Goal: Task Accomplishment & Management: Use online tool/utility

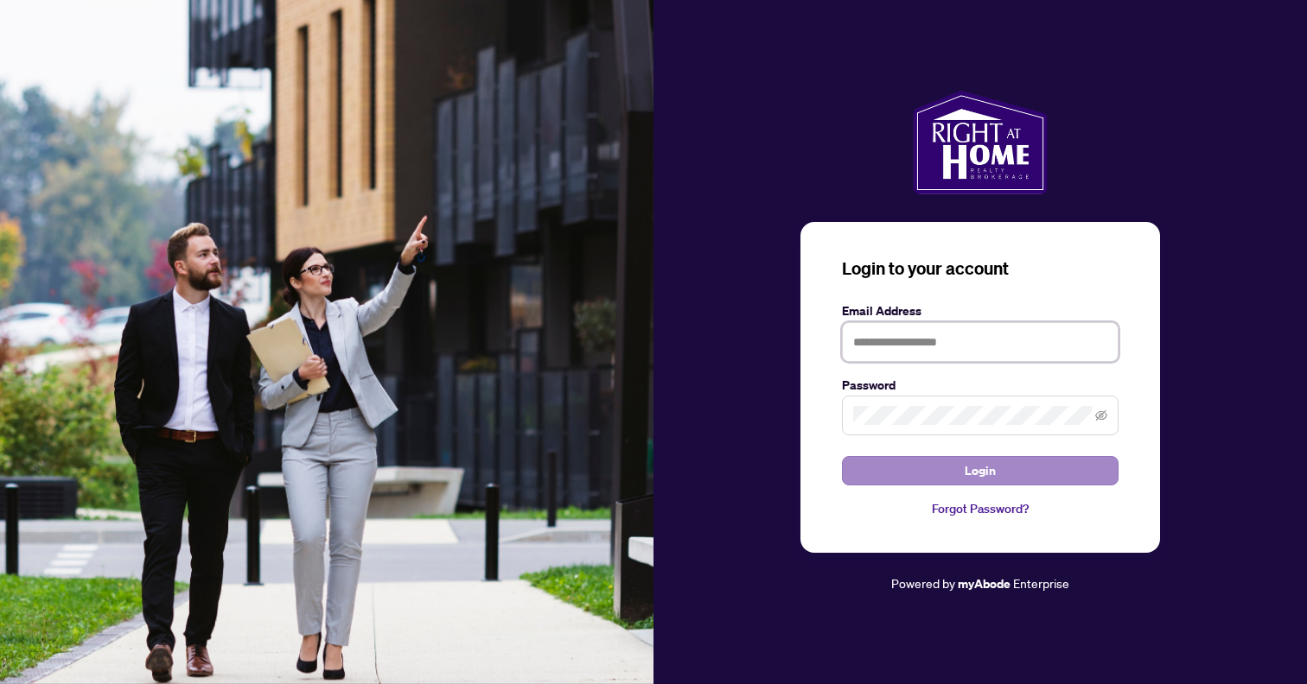
type input "**********"
click at [979, 467] on span "Login" at bounding box center [980, 471] width 31 height 28
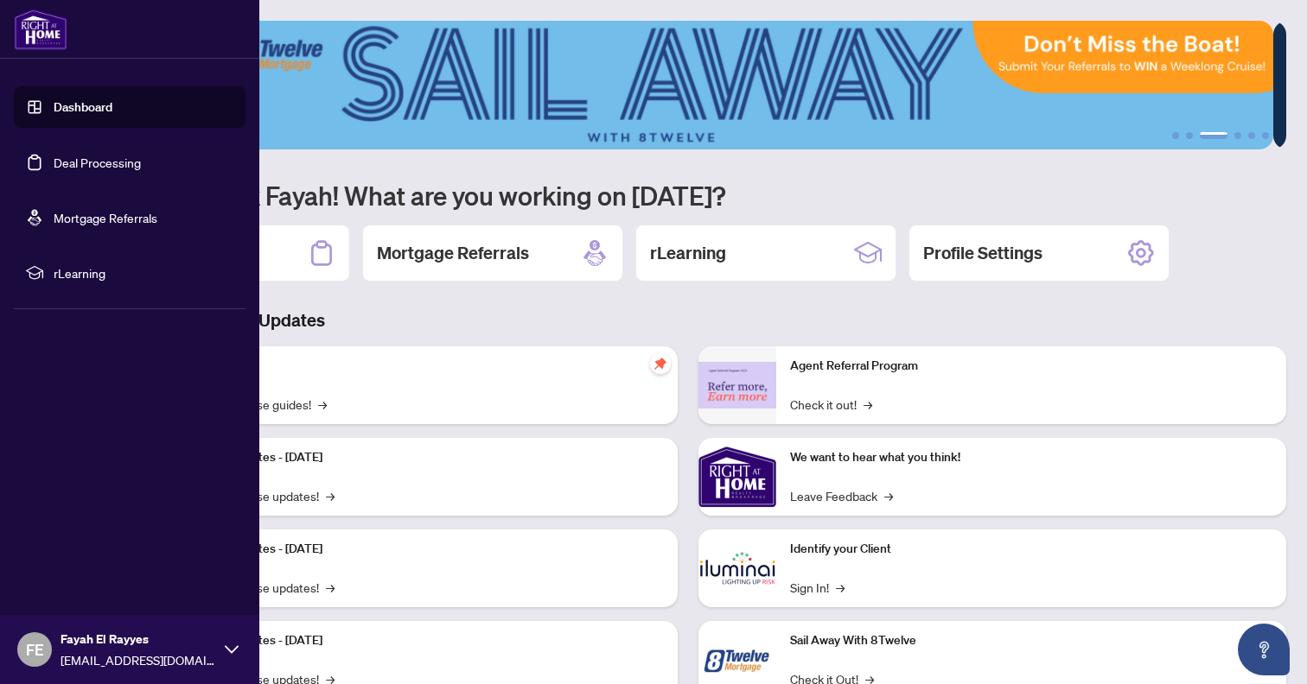
click at [73, 104] on link "Dashboard" at bounding box center [83, 107] width 59 height 16
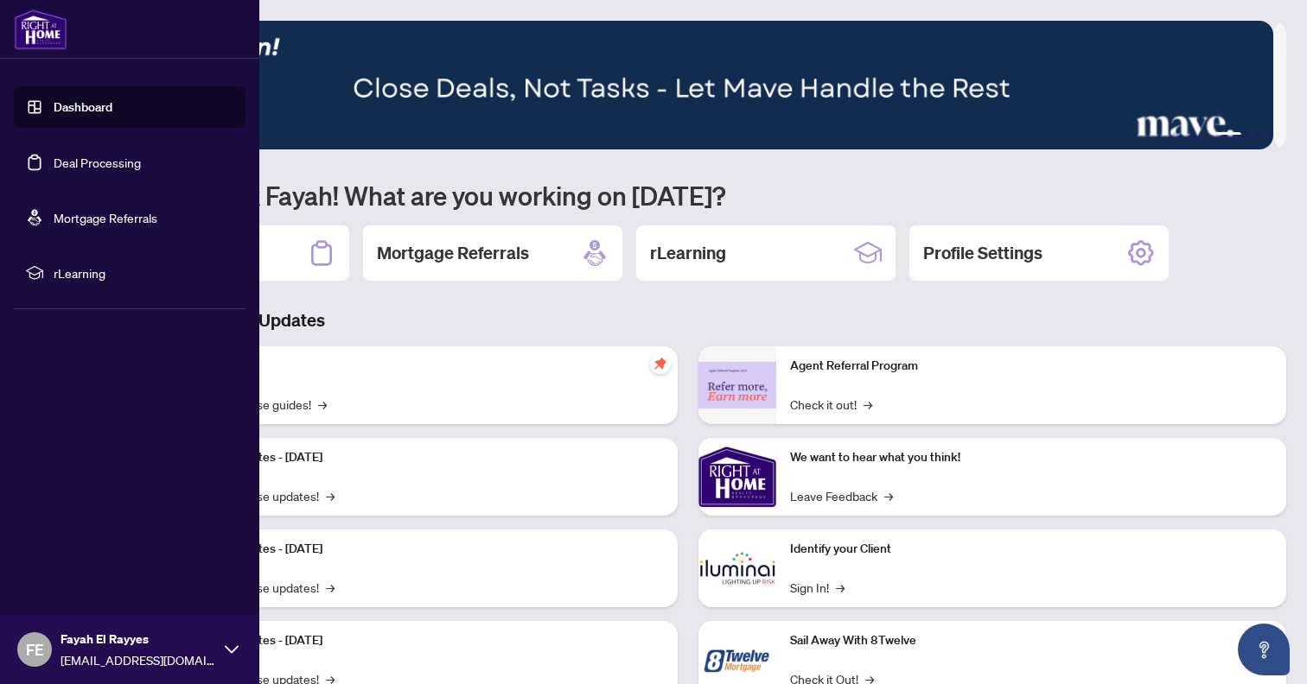
click at [81, 168] on link "Deal Processing" at bounding box center [97, 163] width 87 height 16
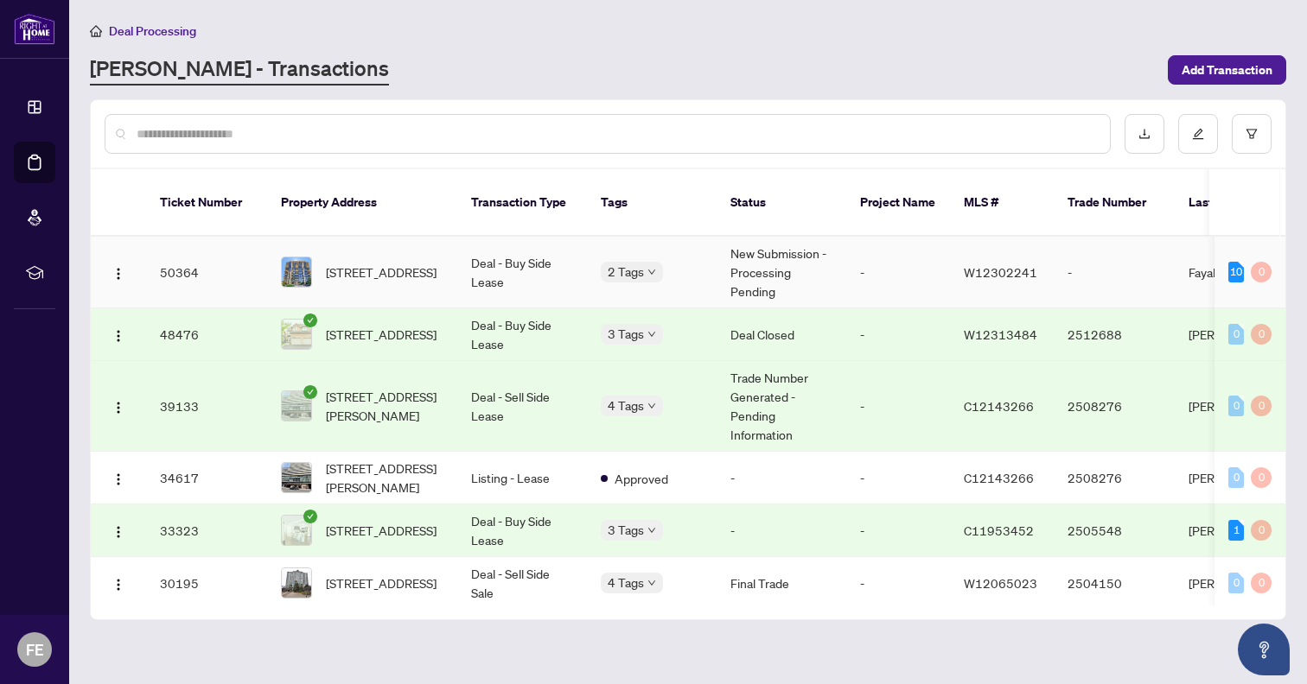
click at [518, 251] on td "Deal - Buy Side Lease" at bounding box center [522, 273] width 130 height 72
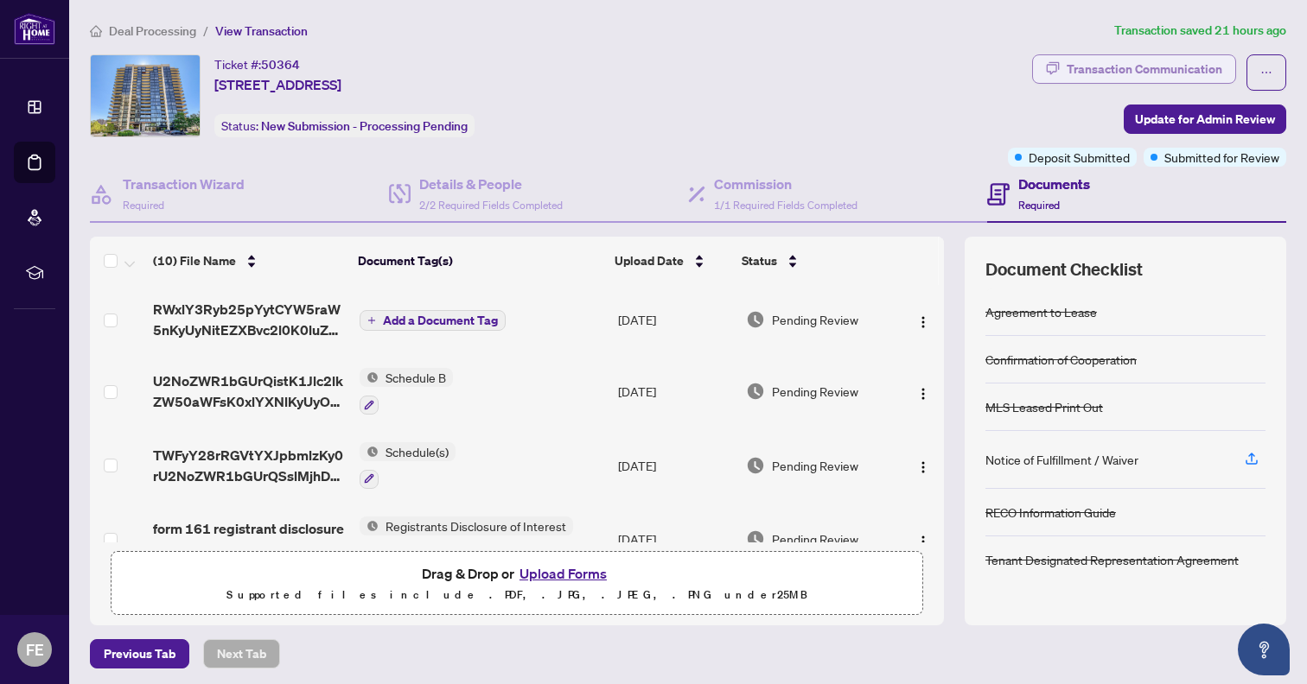
click at [1100, 68] on div "Transaction Communication" at bounding box center [1144, 69] width 156 height 28
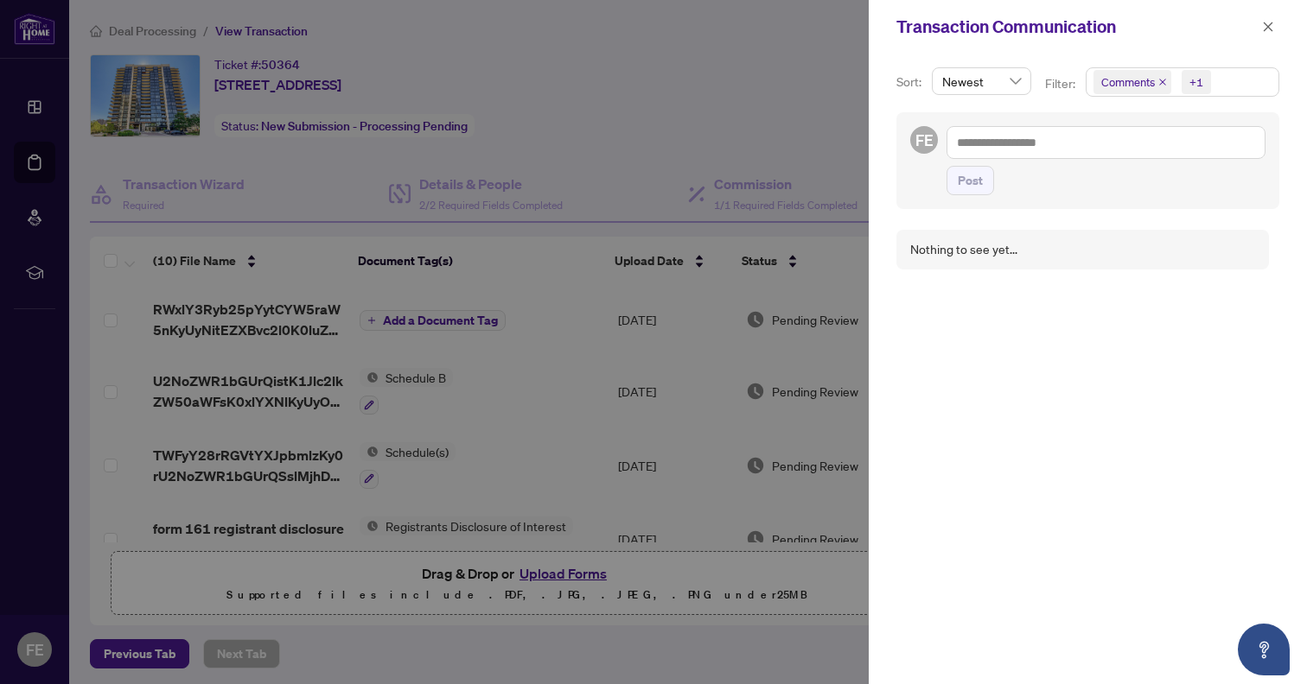
click at [739, 92] on div at bounding box center [653, 342] width 1307 height 684
click at [1276, 30] on button "button" at bounding box center [1268, 26] width 22 height 21
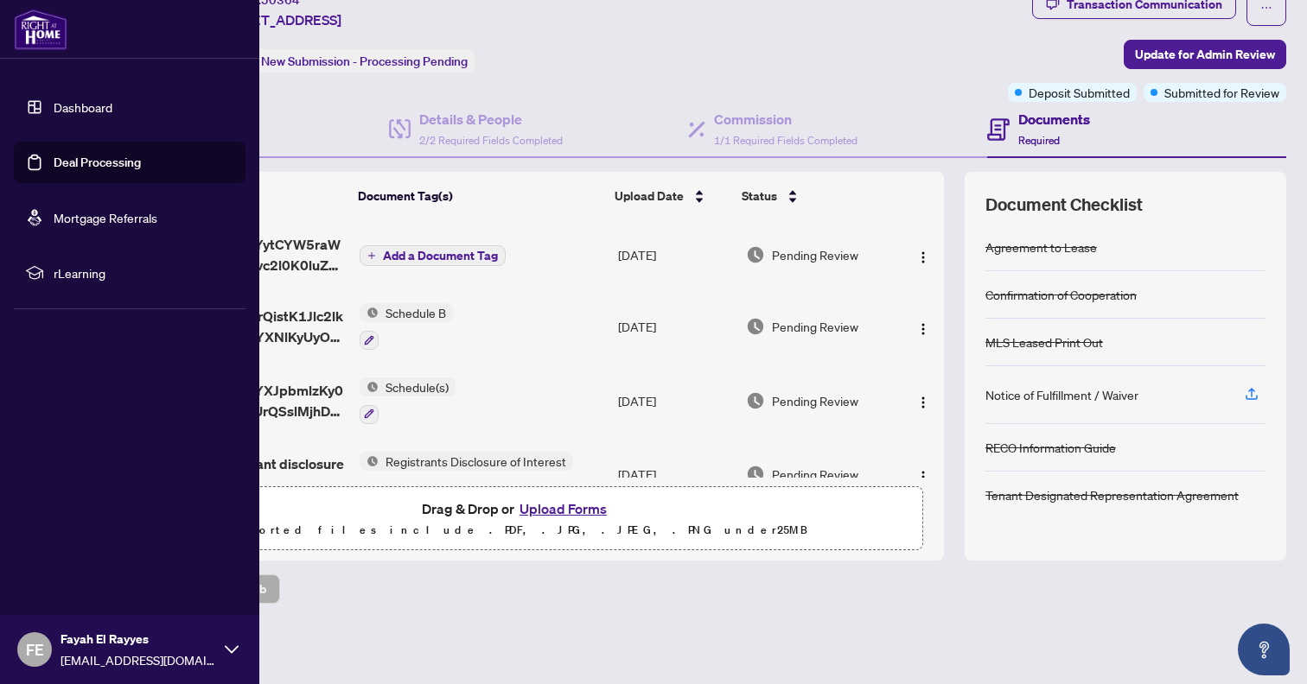
click at [90, 163] on link "Deal Processing" at bounding box center [97, 163] width 87 height 16
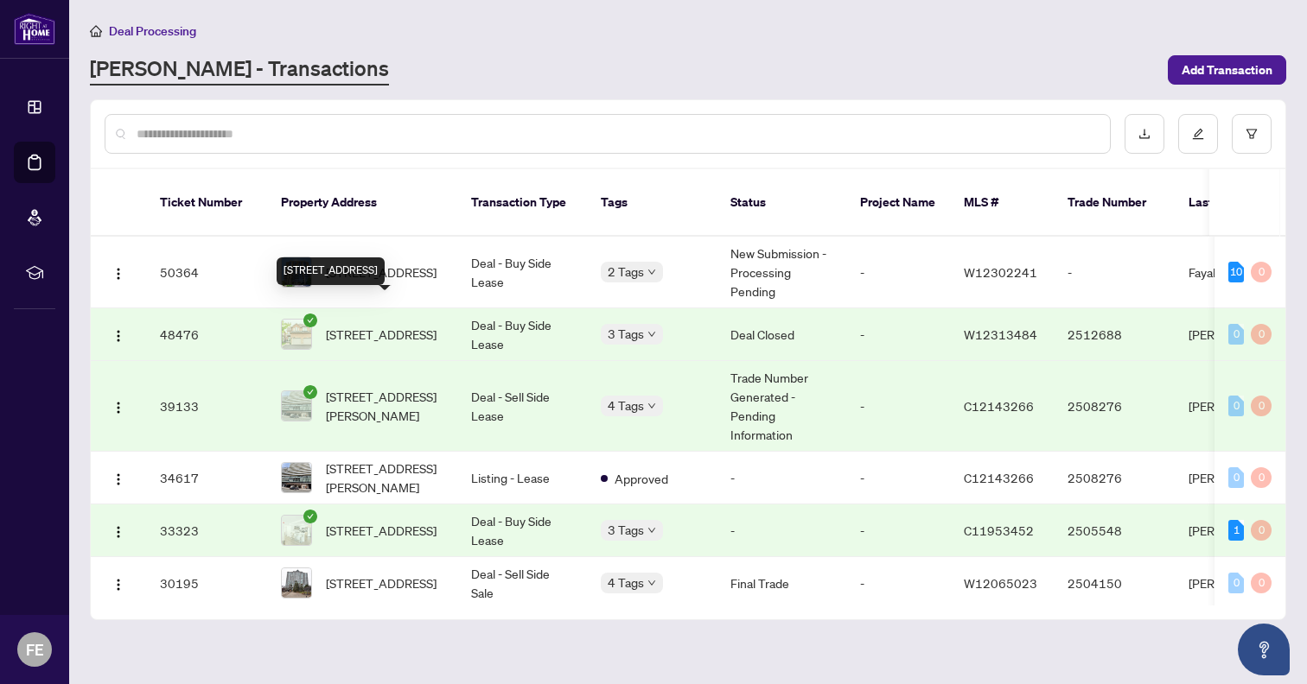
click at [414, 325] on span "[STREET_ADDRESS]" at bounding box center [381, 334] width 111 height 19
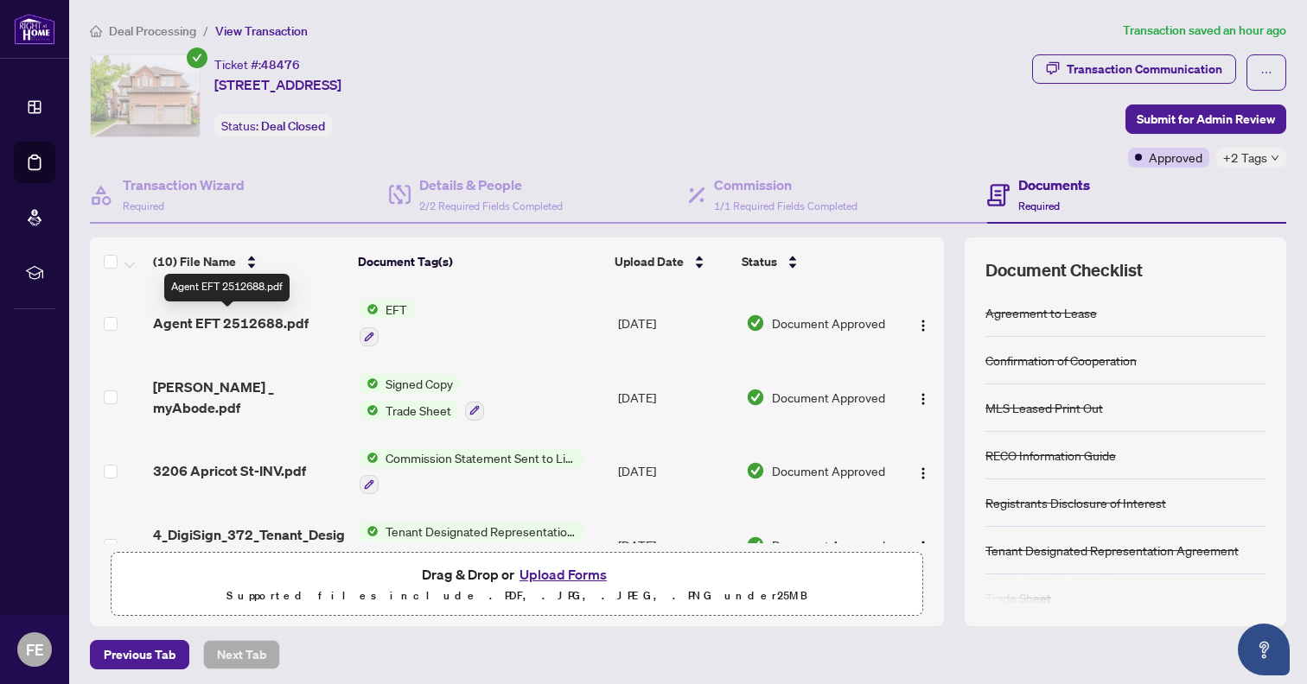
click at [232, 328] on span "Agent EFT 2512688.pdf" at bounding box center [231, 323] width 156 height 21
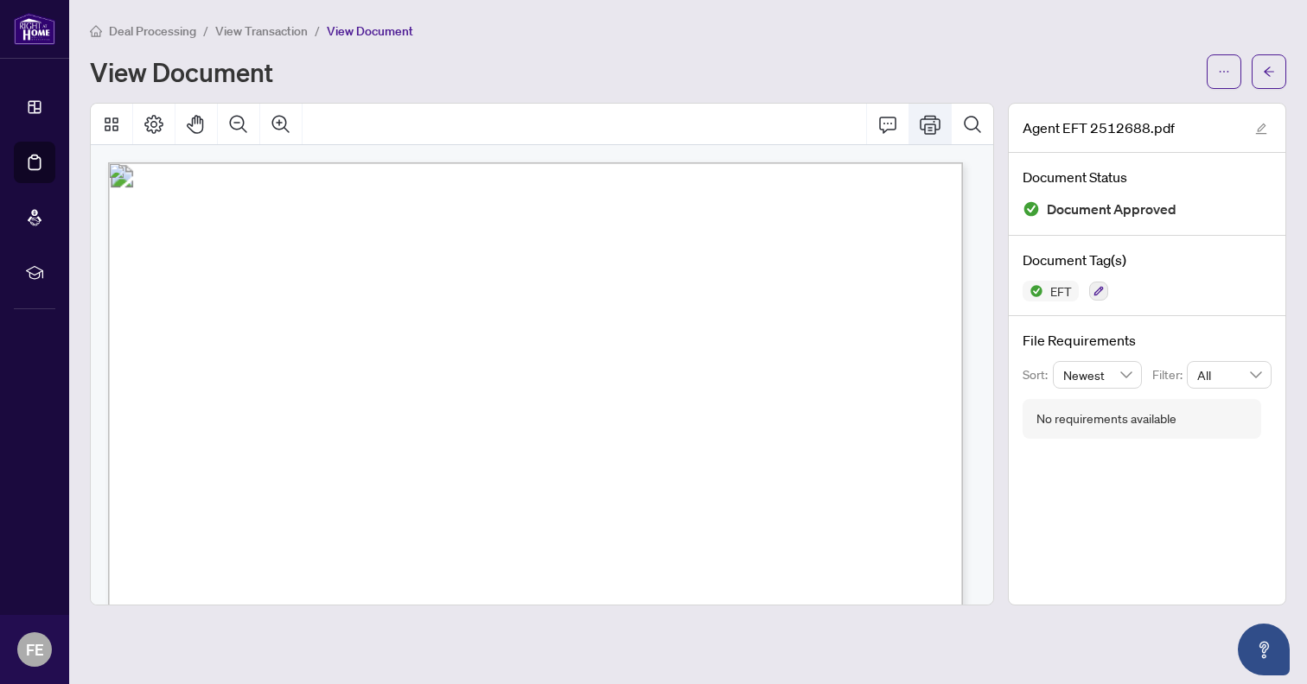
click at [923, 124] on icon "Print" at bounding box center [930, 124] width 21 height 21
